Goal: Transaction & Acquisition: Purchase product/service

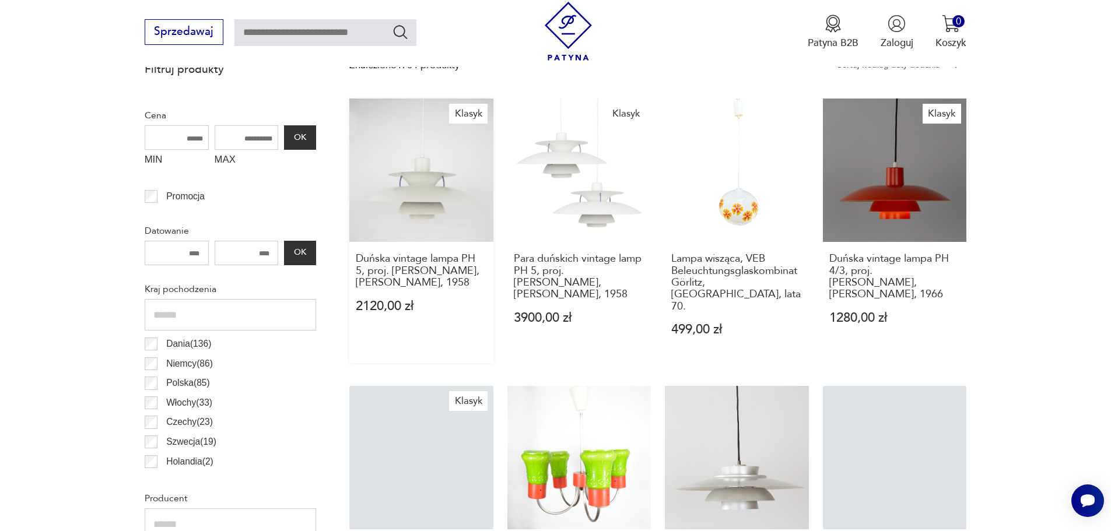
click at [412, 220] on link "Klasyk Duńska vintage lampa PH 5, proj. [PERSON_NAME], [PERSON_NAME], 1958 2120…" at bounding box center [421, 231] width 144 height 265
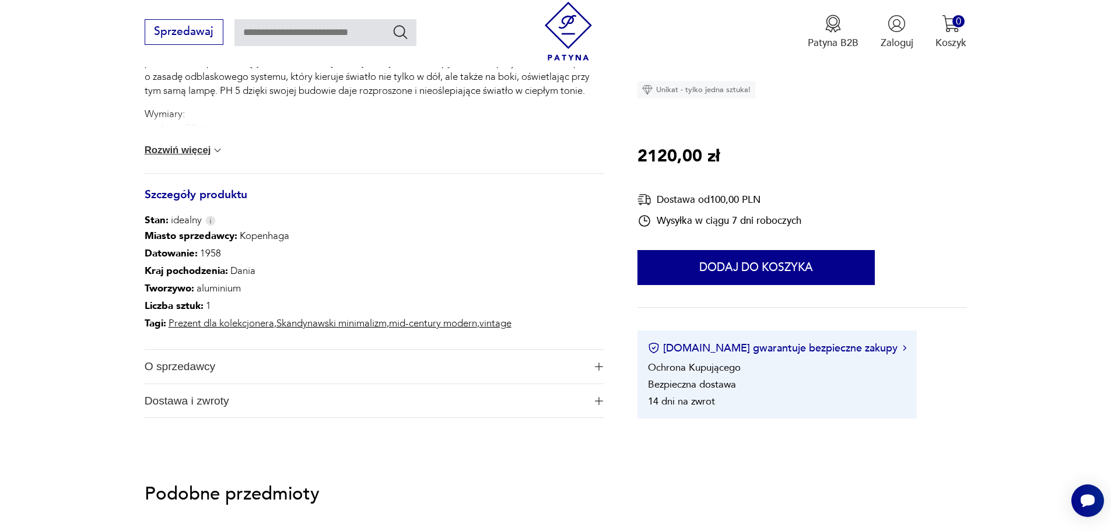
scroll to position [583, 0]
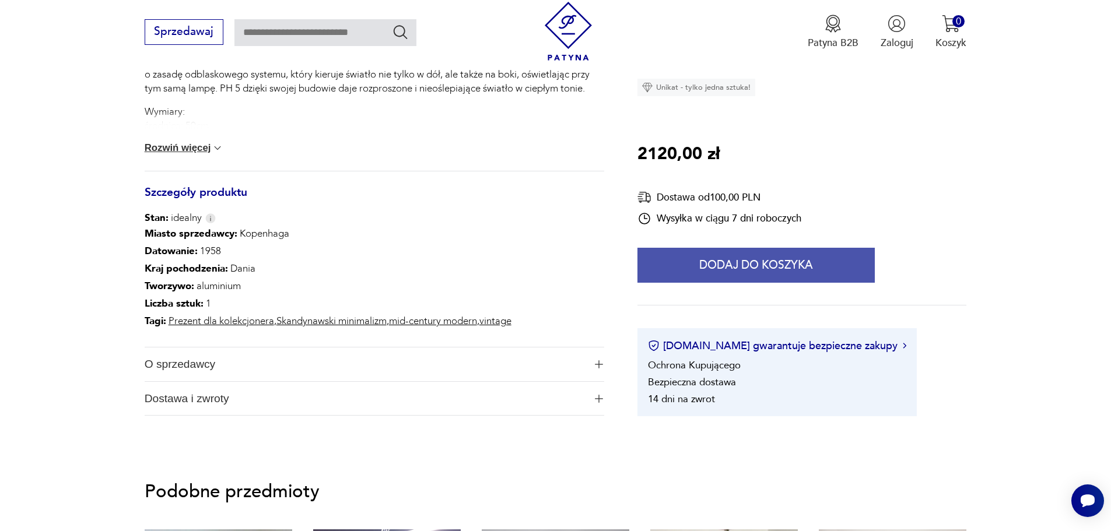
click at [768, 265] on button "Dodaj do koszyka" at bounding box center [756, 265] width 237 height 35
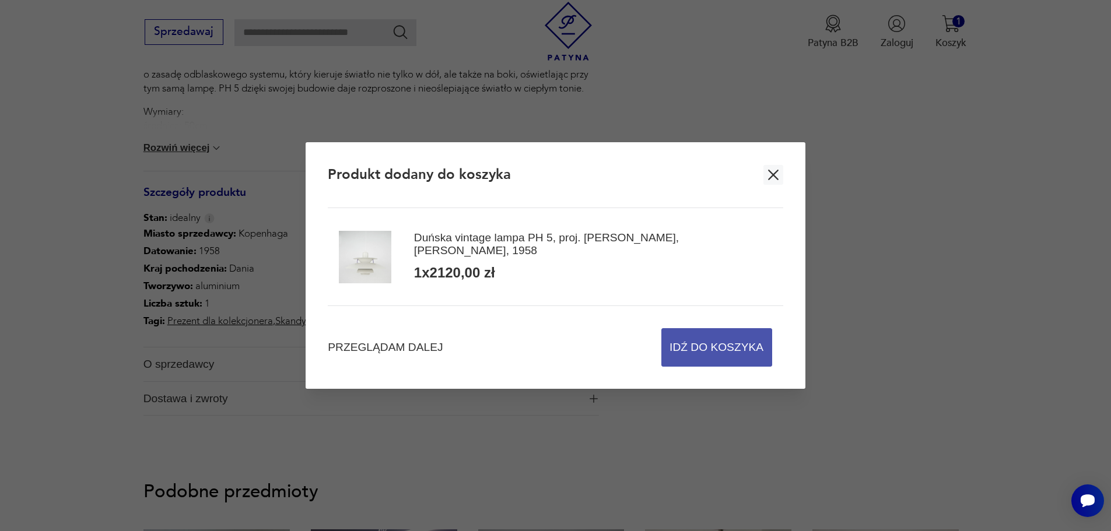
click at [707, 342] on span "Idź do koszyka" at bounding box center [717, 347] width 94 height 37
click at [707, 352] on span "Idź do koszyka" at bounding box center [717, 347] width 94 height 37
click at [780, 174] on icon "button" at bounding box center [773, 174] width 17 height 17
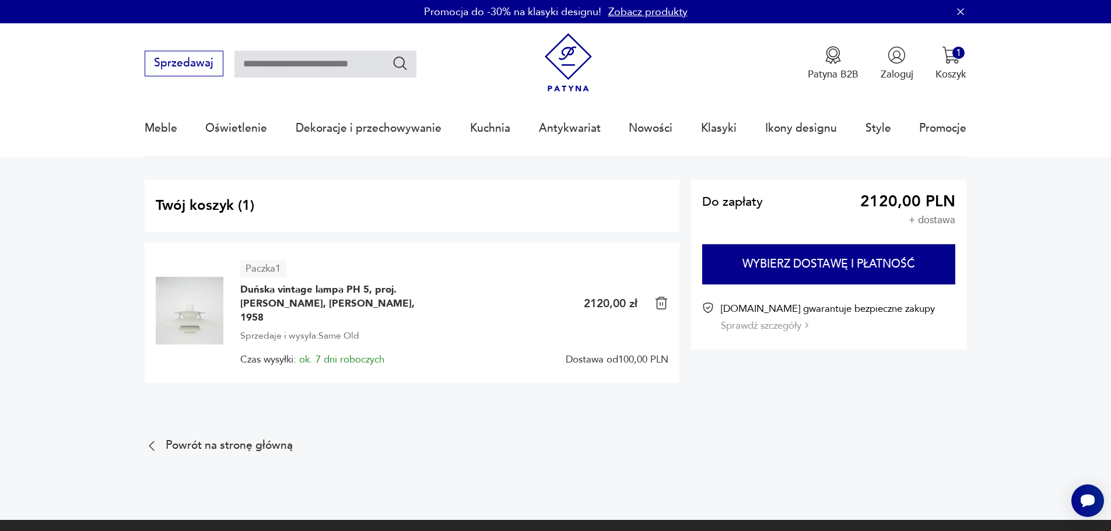
click at [962, 74] on p "Koszyk" at bounding box center [951, 74] width 31 height 13
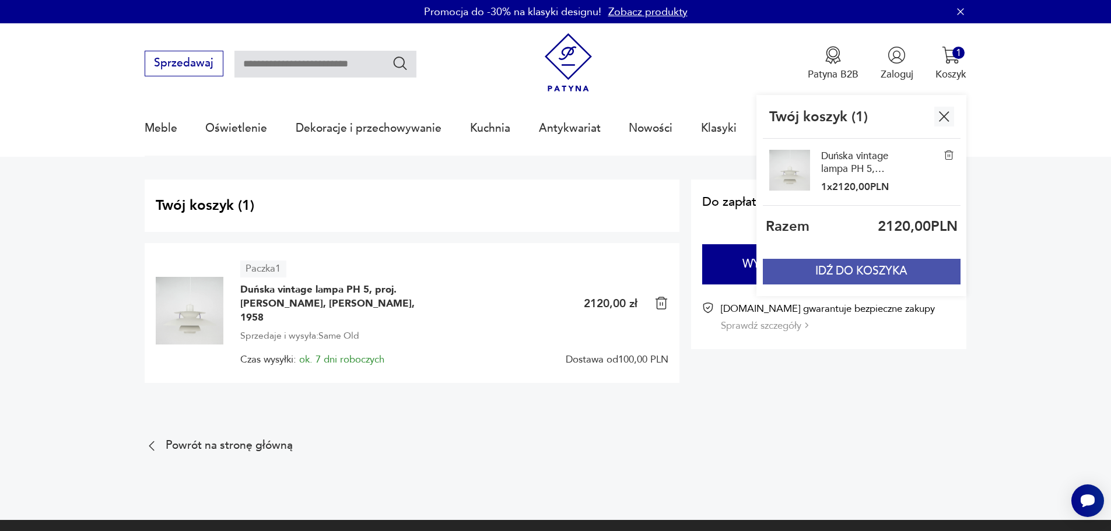
click at [858, 276] on button "IDŹ DO KOSZYKA" at bounding box center [861, 272] width 197 height 26
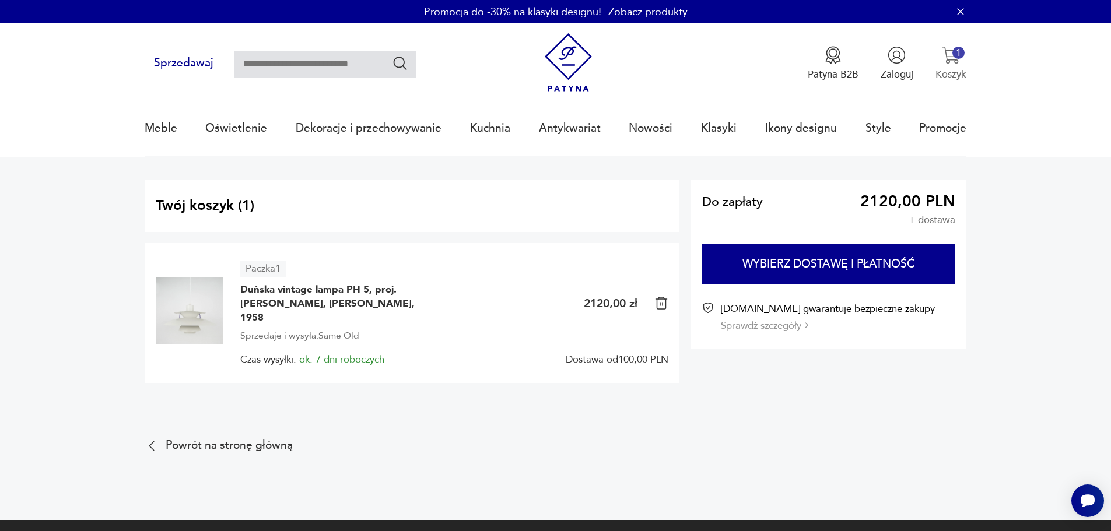
click at [957, 62] on img "button" at bounding box center [951, 55] width 18 height 18
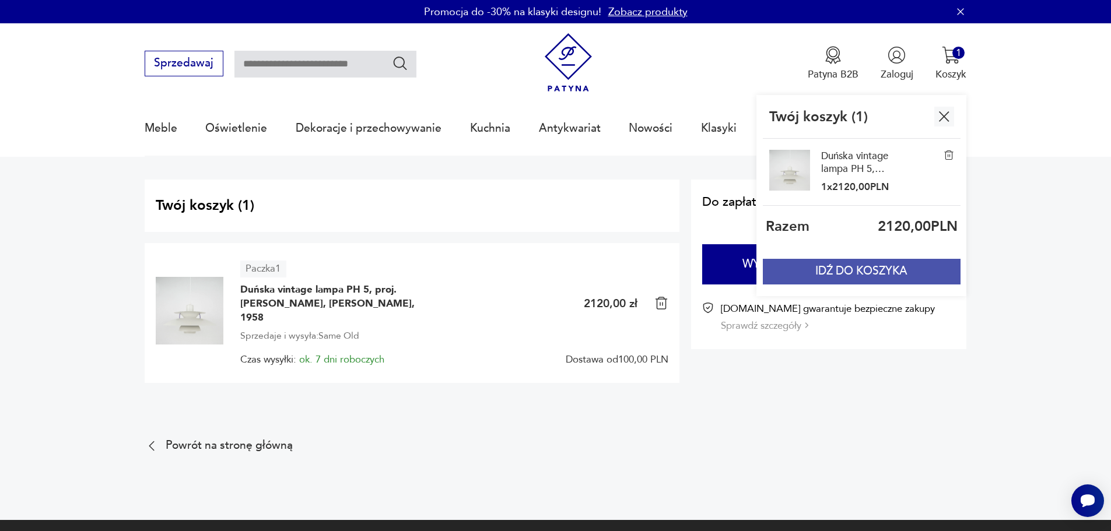
click at [831, 267] on button "IDŹ DO KOSZYKA" at bounding box center [861, 272] width 197 height 26
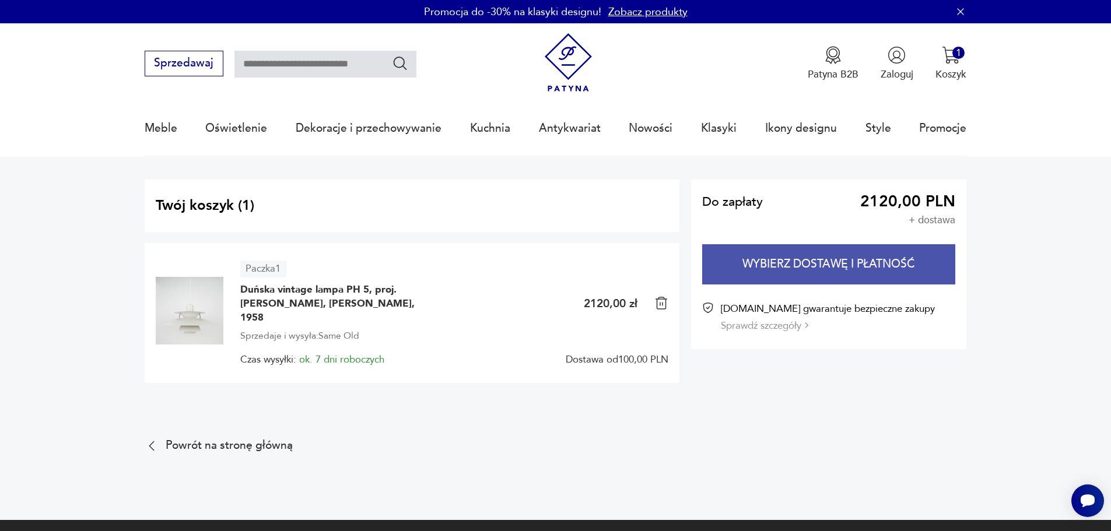
click at [805, 264] on button "Wybierz dostawę i płatność" at bounding box center [828, 264] width 253 height 40
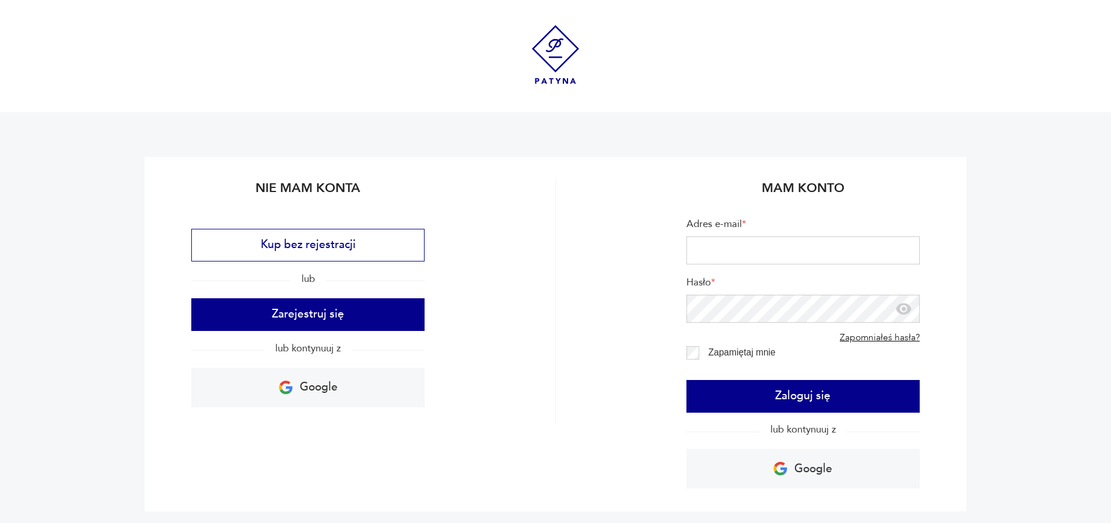
click at [545, 62] on img at bounding box center [555, 54] width 59 height 59
